Goal: Transaction & Acquisition: Purchase product/service

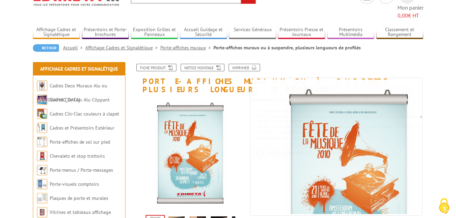
scroll to position [69, 0]
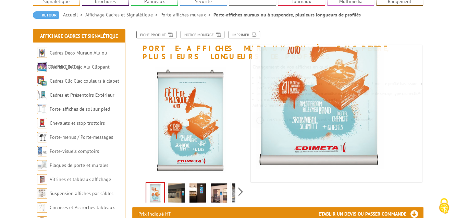
click at [169, 183] on img at bounding box center [176, 193] width 16 height 21
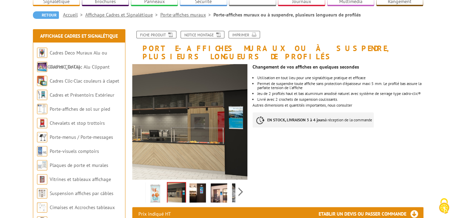
click at [192, 183] on img at bounding box center [198, 193] width 16 height 21
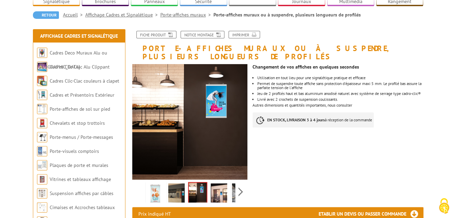
click at [211, 183] on img at bounding box center [219, 193] width 16 height 21
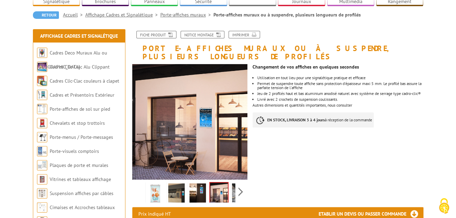
click at [235, 180] on div "Previous Next" at bounding box center [190, 192] width 116 height 24
click at [234, 183] on img at bounding box center [240, 193] width 16 height 21
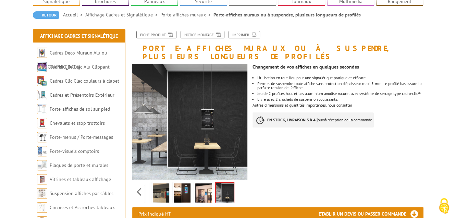
click at [238, 180] on div "Previous Next" at bounding box center [190, 192] width 116 height 24
click at [228, 183] on img at bounding box center [225, 193] width 18 height 21
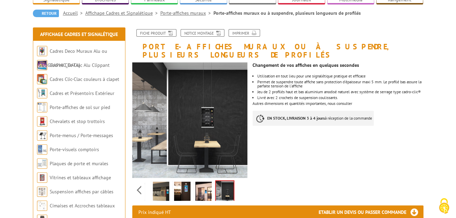
scroll to position [206, 0]
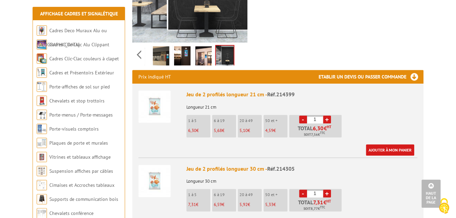
click at [270, 115] on li "50 et + 4,59 €" at bounding box center [276, 126] width 24 height 23
click at [252, 115] on li "20 à 49 5,10 €" at bounding box center [250, 126] width 24 height 23
drag, startPoint x: 252, startPoint y: 105, endPoint x: 241, endPoint y: 120, distance: 18.2
click at [241, 120] on ul "1 à 5 6,30 € 6 à 19 5,68 € 20 à 49 5,10 € 50 et + 4,59 € - 1 + 6,30 €" at bounding box center [265, 128] width 157 height 26
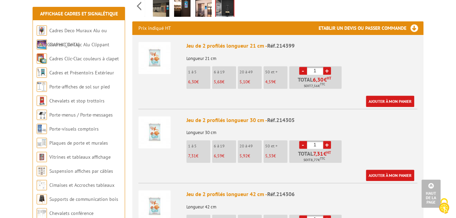
scroll to position [309, 0]
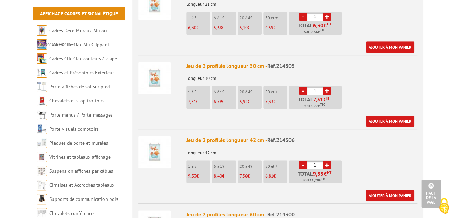
click at [245, 93] on ul "1 à 5 7,31 € 6 à 19 6,59 € 20 à 49 5,92 € 50 et + 5,33 € - 1 + 7,31 €" at bounding box center [265, 99] width 157 height 26
click at [326, 87] on link "+" at bounding box center [327, 91] width 8 height 8
type input "2"
click at [325, 161] on link "+" at bounding box center [327, 165] width 8 height 8
type input "2"
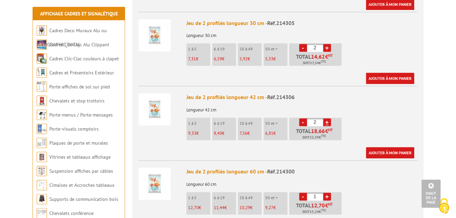
scroll to position [412, 0]
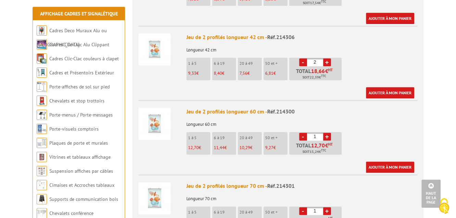
click at [151, 134] on li "Jeu de 2 profilés longueur 60 cm - Réf.214300 Longueur 60 cm 1 à 5 12,70 € 6 à …" at bounding box center [278, 136] width 279 height 73
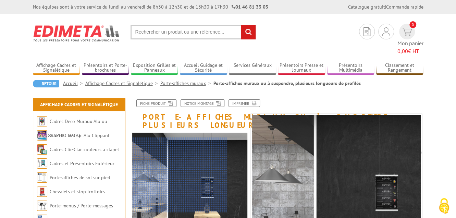
scroll to position [103, 0]
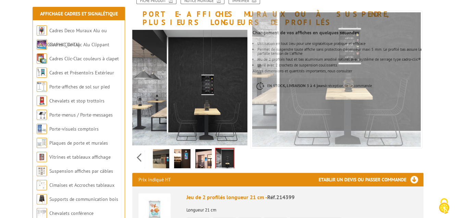
click at [207, 149] on img at bounding box center [203, 159] width 16 height 21
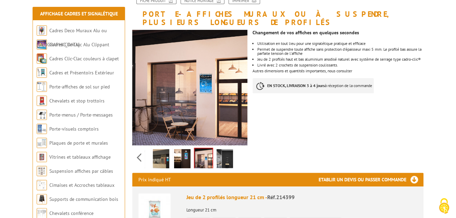
click at [188, 149] on img at bounding box center [182, 159] width 16 height 21
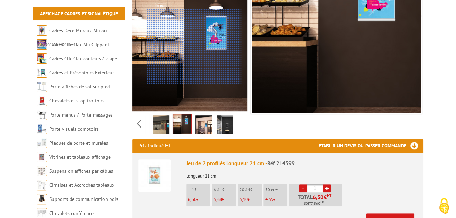
scroll to position [137, 0]
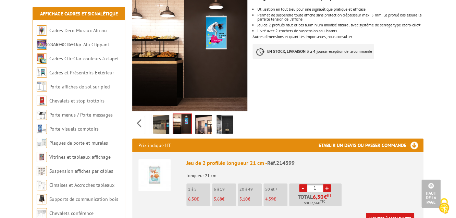
click at [143, 111] on div "Previous Next" at bounding box center [190, 123] width 116 height 24
click at [140, 111] on div "Previous Next" at bounding box center [190, 123] width 116 height 24
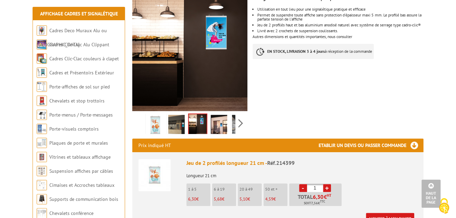
click at [155, 115] on img at bounding box center [155, 125] width 16 height 21
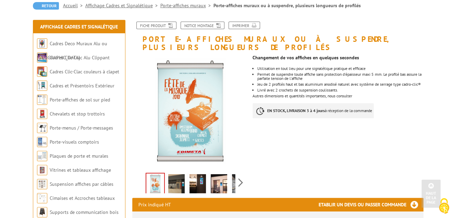
scroll to position [69, 0]
